Goal: Task Accomplishment & Management: Manage account settings

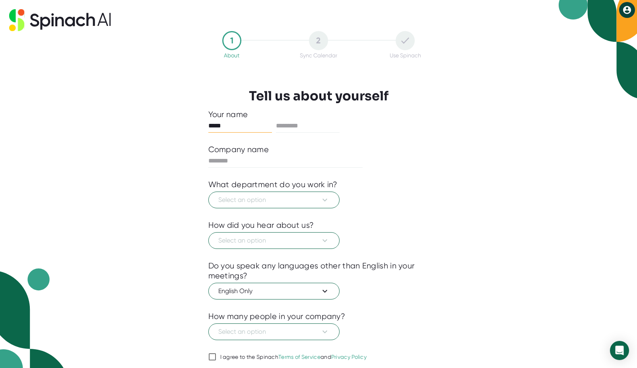
type input "*****"
type input "**********"
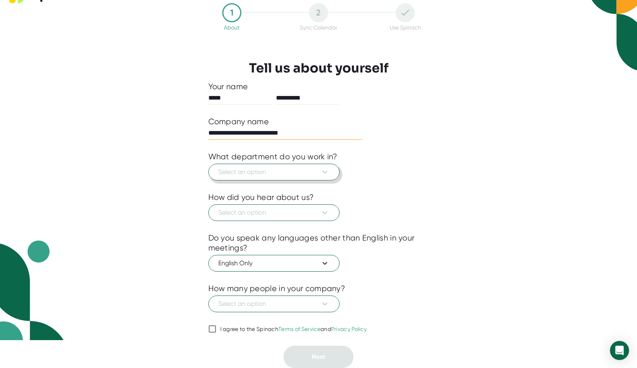
type input "**********"
click at [312, 164] on button "Select an option" at bounding box center [274, 172] width 131 height 17
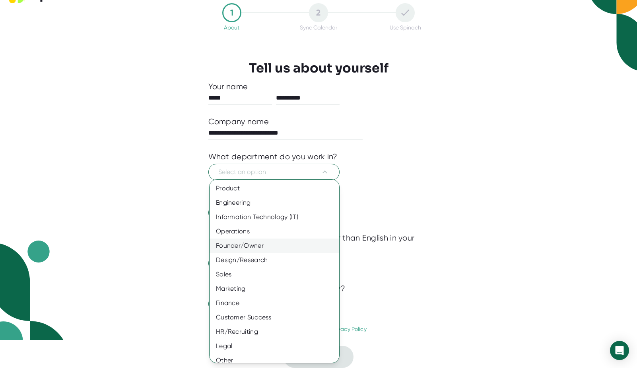
click at [275, 244] on div "Founder/Owner" at bounding box center [275, 245] width 130 height 14
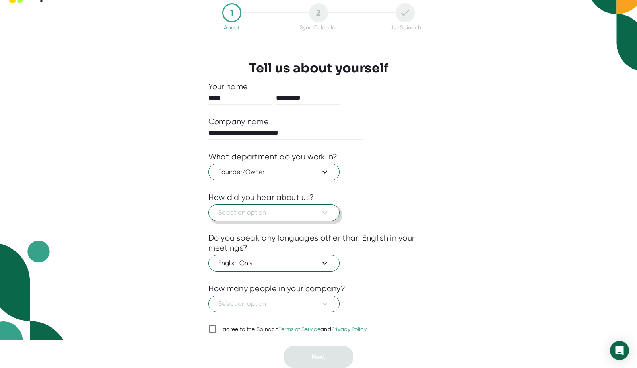
click at [276, 212] on span "Select an option" at bounding box center [273, 213] width 111 height 10
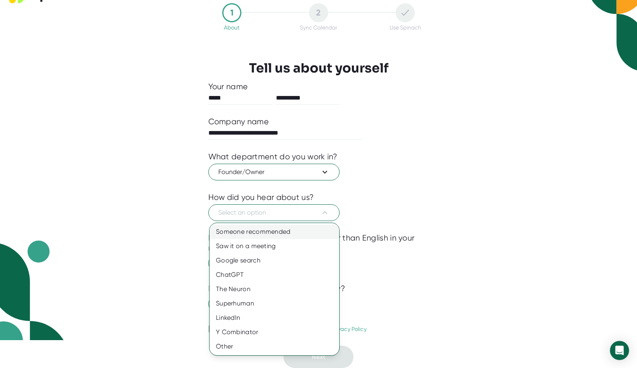
click at [276, 234] on div "Someone recommended" at bounding box center [275, 231] width 130 height 14
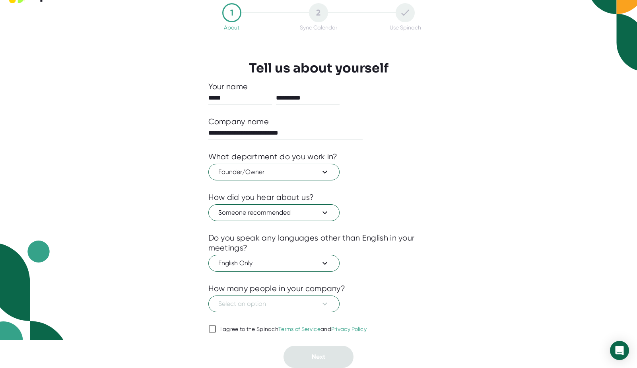
click at [281, 242] on div "Do you speak any languages other than English in your meetings?" at bounding box center [319, 243] width 221 height 20
click at [277, 304] on span "Select an option" at bounding box center [273, 304] width 111 height 10
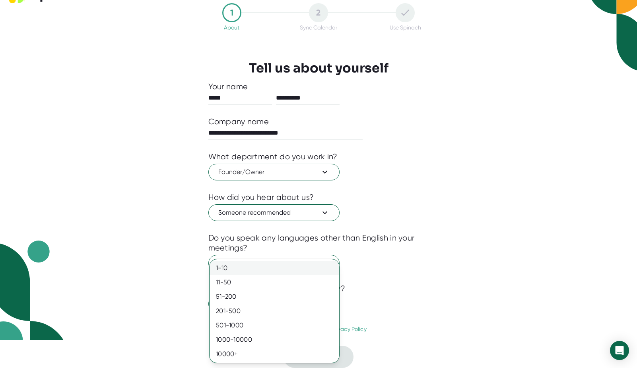
click at [257, 269] on div "1-10" at bounding box center [275, 268] width 130 height 14
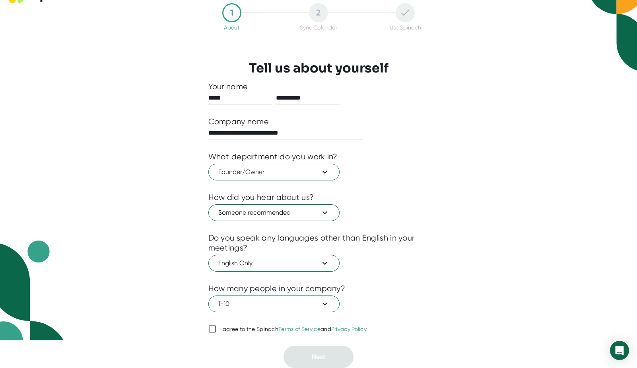
click at [214, 328] on input "I agree to the Spinach Terms of Service and Privacy Policy" at bounding box center [213, 329] width 8 height 10
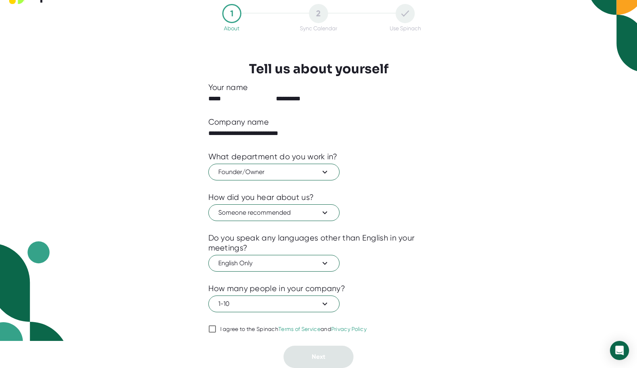
checkbox input "true"
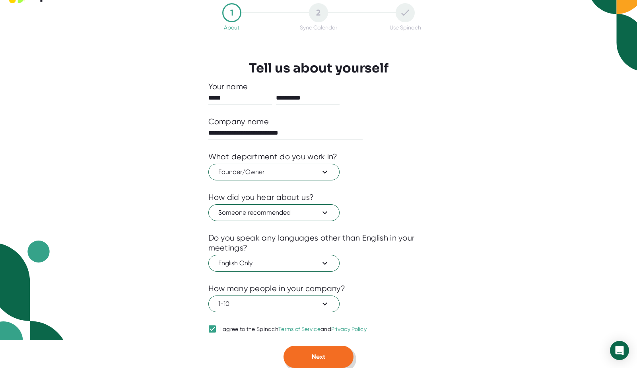
click at [331, 358] on button "Next" at bounding box center [319, 356] width 70 height 22
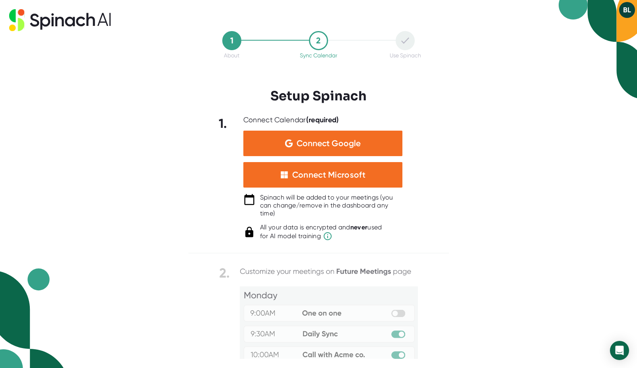
scroll to position [0, 0]
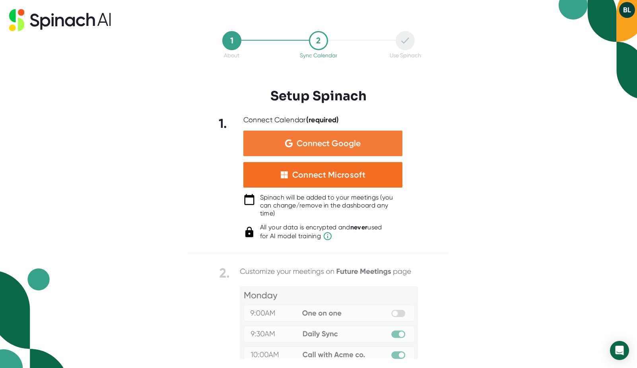
click at [342, 139] on span "Connect Google" at bounding box center [329, 143] width 64 height 8
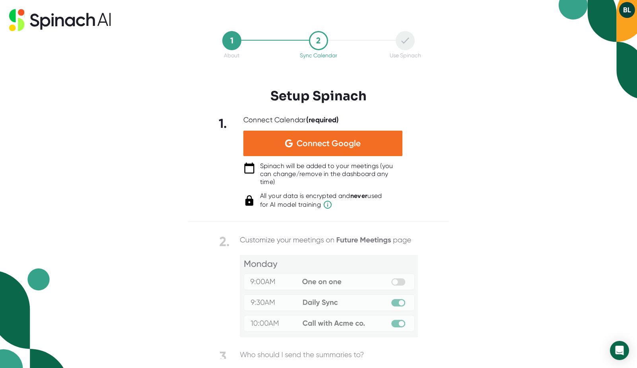
click at [339, 171] on div "Spinach will be added to your meetings (you can change/remove in the dashboard …" at bounding box center [331, 174] width 142 height 24
click at [351, 171] on div "Spinach will be added to your meetings (you can change/remove in the dashboard …" at bounding box center [331, 174] width 142 height 24
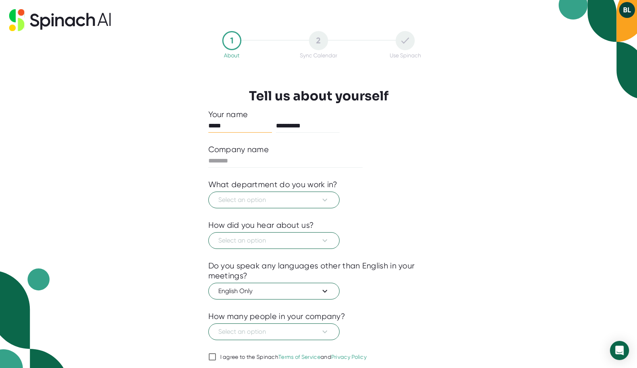
scroll to position [28, 0]
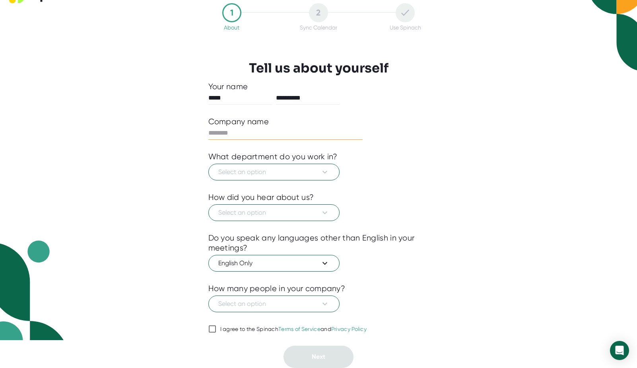
click at [275, 132] on input "text" at bounding box center [286, 133] width 155 height 13
type input "**********"
click at [234, 175] on span "Select an option" at bounding box center [273, 172] width 111 height 10
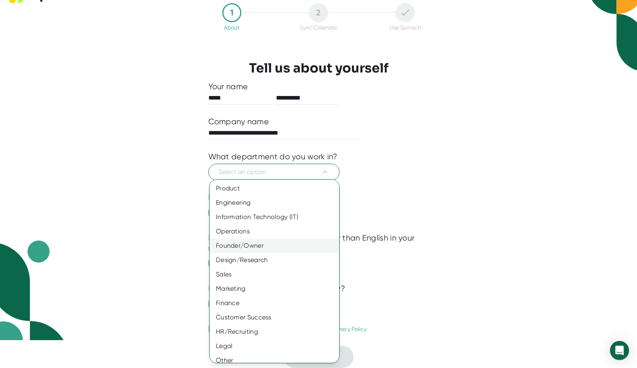
click at [263, 249] on div "Founder/Owner" at bounding box center [275, 245] width 130 height 14
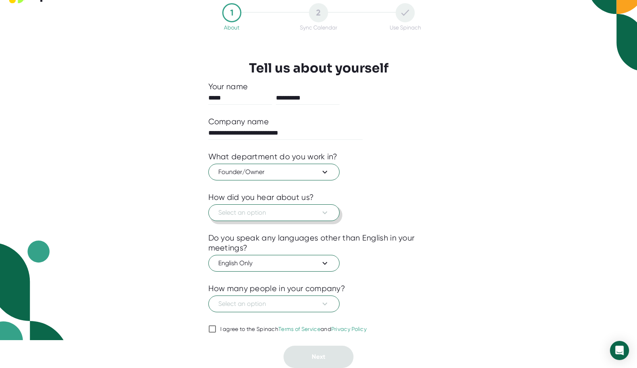
click at [259, 214] on span "Select an option" at bounding box center [273, 213] width 111 height 10
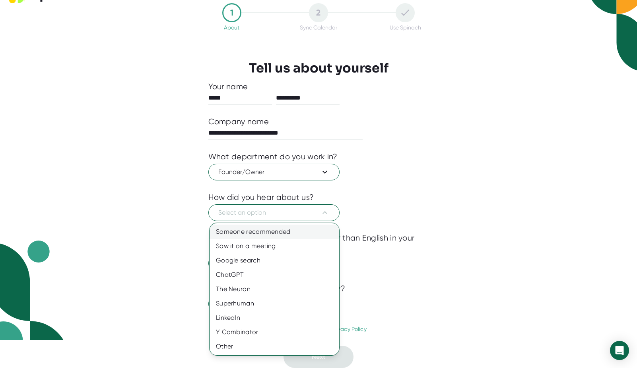
click at [259, 232] on div "Someone recommended" at bounding box center [275, 231] width 130 height 14
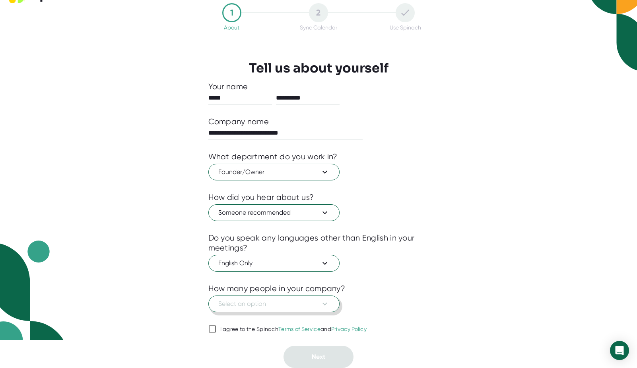
click at [265, 307] on span "Select an option" at bounding box center [273, 304] width 111 height 10
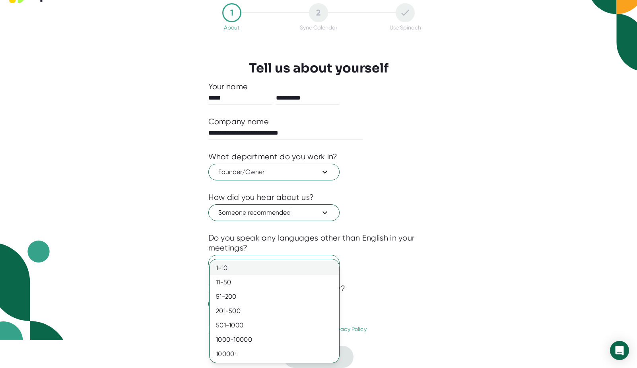
click at [248, 270] on div "1-10" at bounding box center [275, 268] width 130 height 14
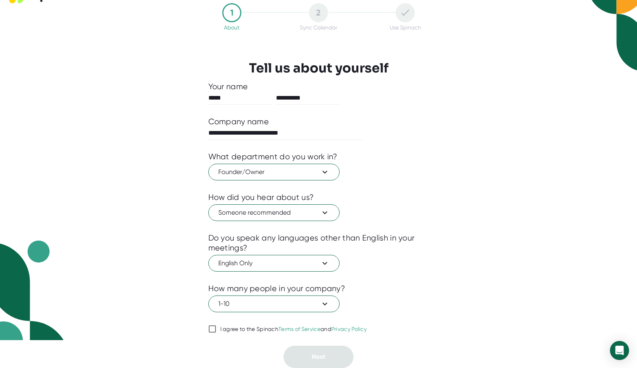
click at [212, 333] on input "I agree to the Spinach Terms of Service and Privacy Policy" at bounding box center [213, 329] width 8 height 10
checkbox input "true"
click at [325, 360] on button "Next" at bounding box center [319, 356] width 70 height 22
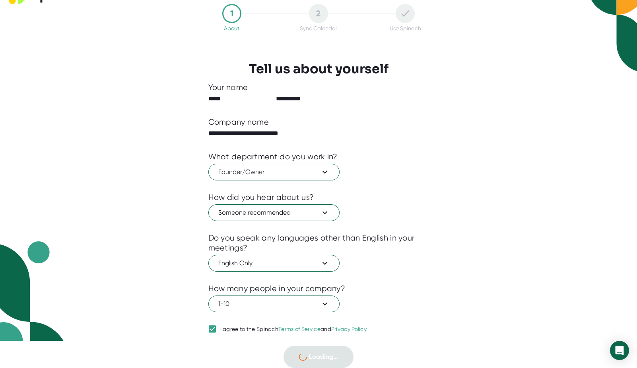
scroll to position [0, 0]
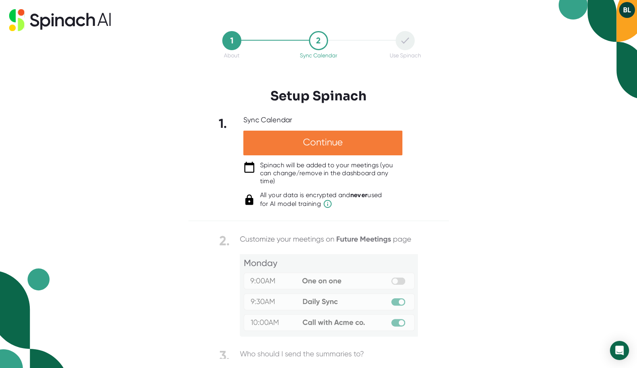
click at [344, 142] on div "Continue" at bounding box center [323, 143] width 159 height 25
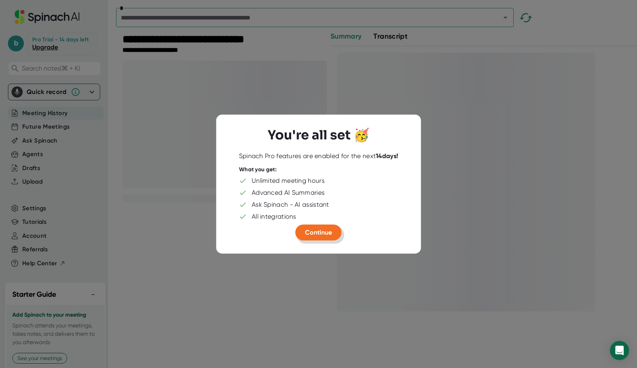
click at [322, 231] on span "Continue" at bounding box center [318, 232] width 27 height 8
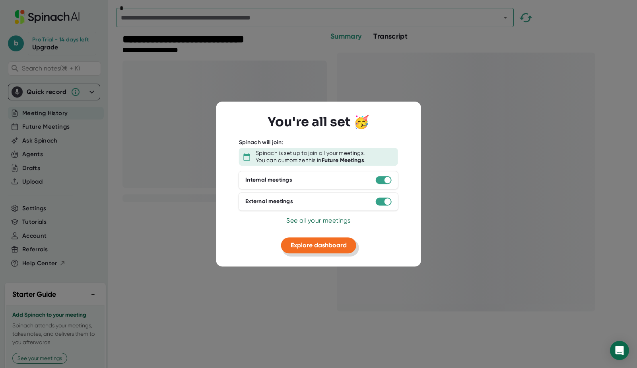
click at [324, 246] on span "Explore dashboard" at bounding box center [319, 245] width 56 height 8
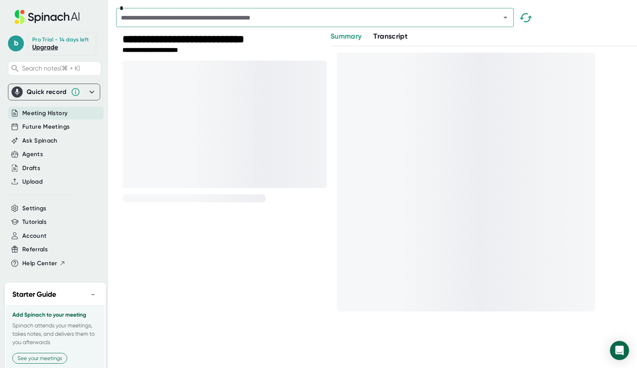
click at [153, 37] on div "**********" at bounding box center [225, 39] width 205 height 13
click at [165, 37] on div "**********" at bounding box center [225, 39] width 205 height 13
click at [92, 92] on icon at bounding box center [92, 92] width 10 height 10
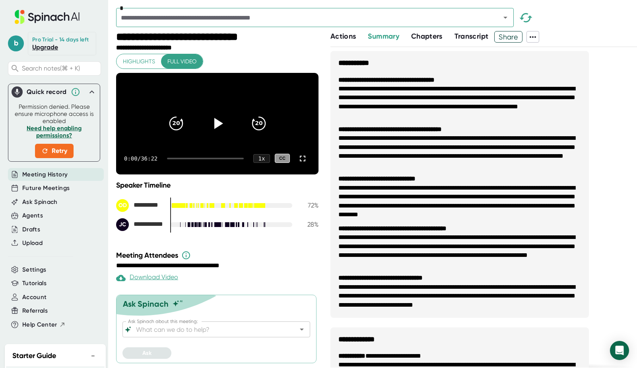
click at [301, 55] on div "**********" at bounding box center [217, 147] width 203 height 187
click at [44, 16] on icon at bounding box center [47, 17] width 106 height 14
